Goal: Navigation & Orientation: Find specific page/section

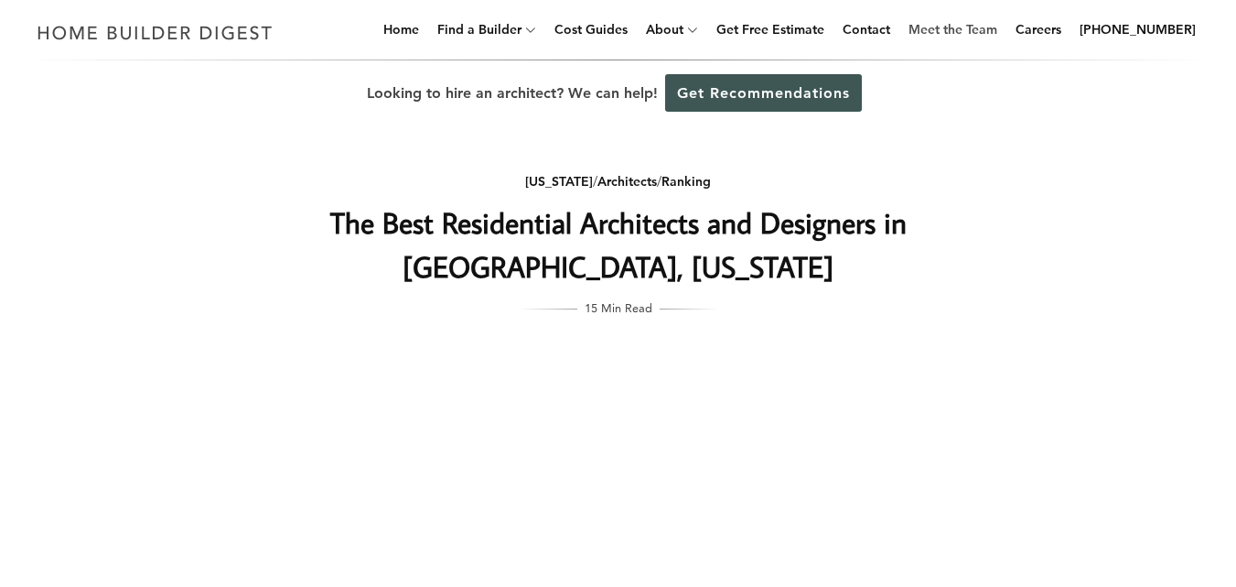
click at [1004, 33] on link "Meet the Team" at bounding box center [952, 29] width 103 height 59
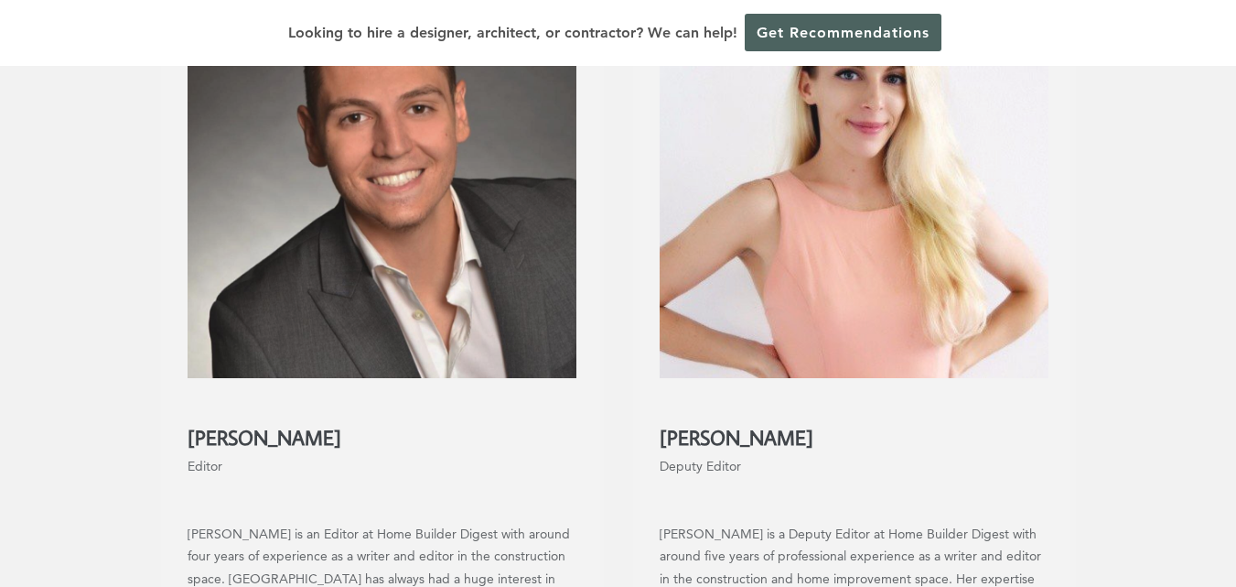
scroll to position [1900, 0]
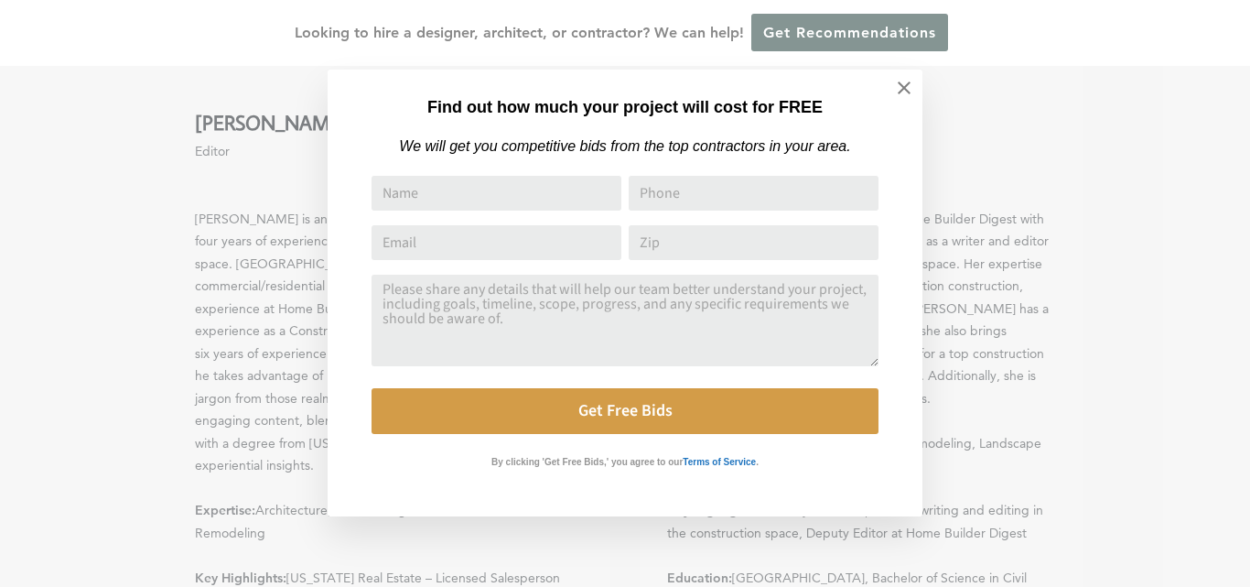
drag, startPoint x: 1249, startPoint y: 39, endPoint x: 1249, endPoint y: 412, distance: 372.4
click at [909, 84] on icon at bounding box center [904, 87] width 13 height 13
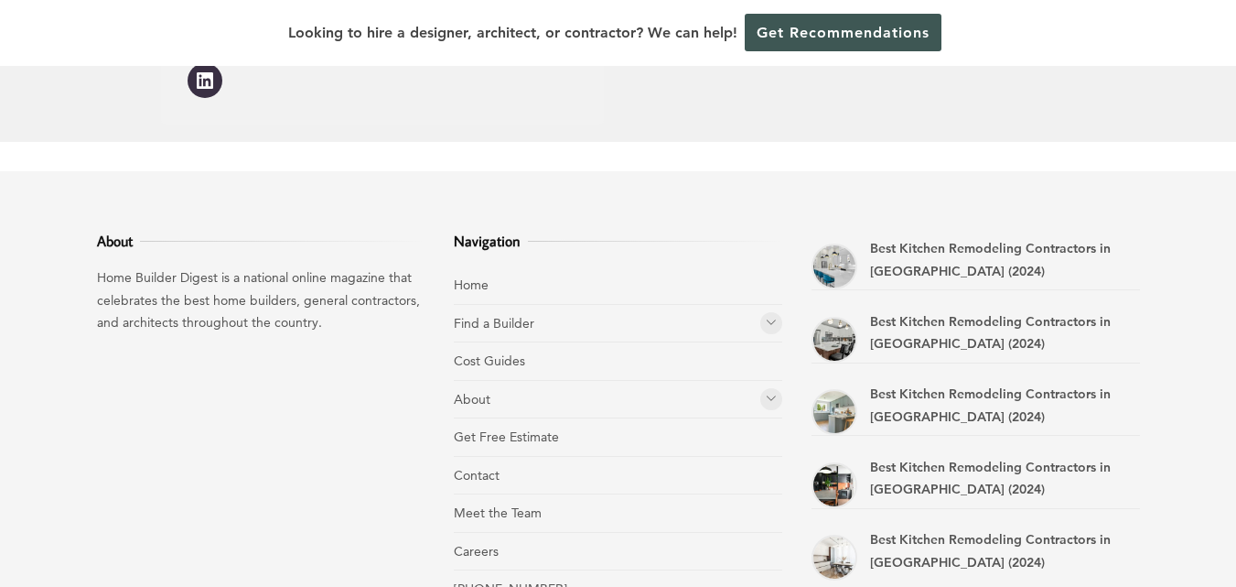
scroll to position [2646, 0]
